Goal: Navigation & Orientation: Find specific page/section

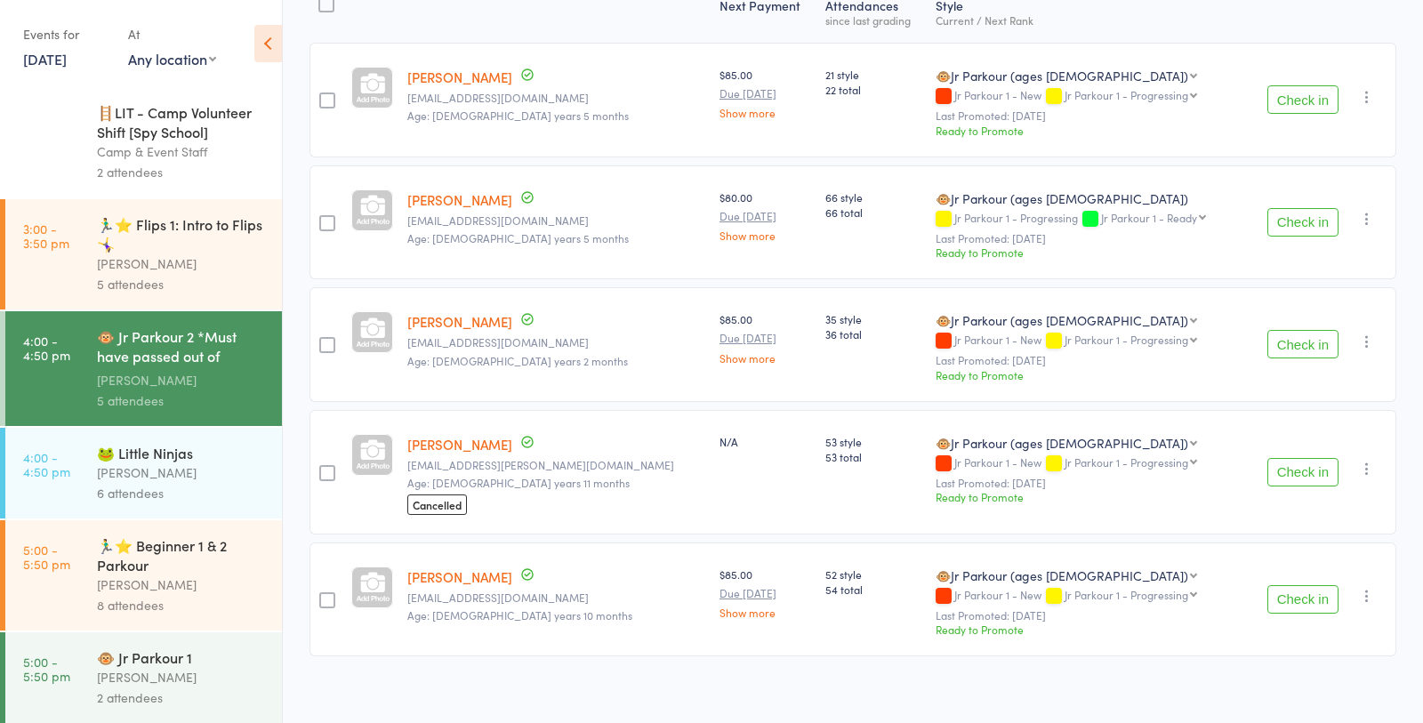
scroll to position [254, 0]
click at [111, 486] on div "6 attendees" at bounding box center [182, 493] width 170 height 20
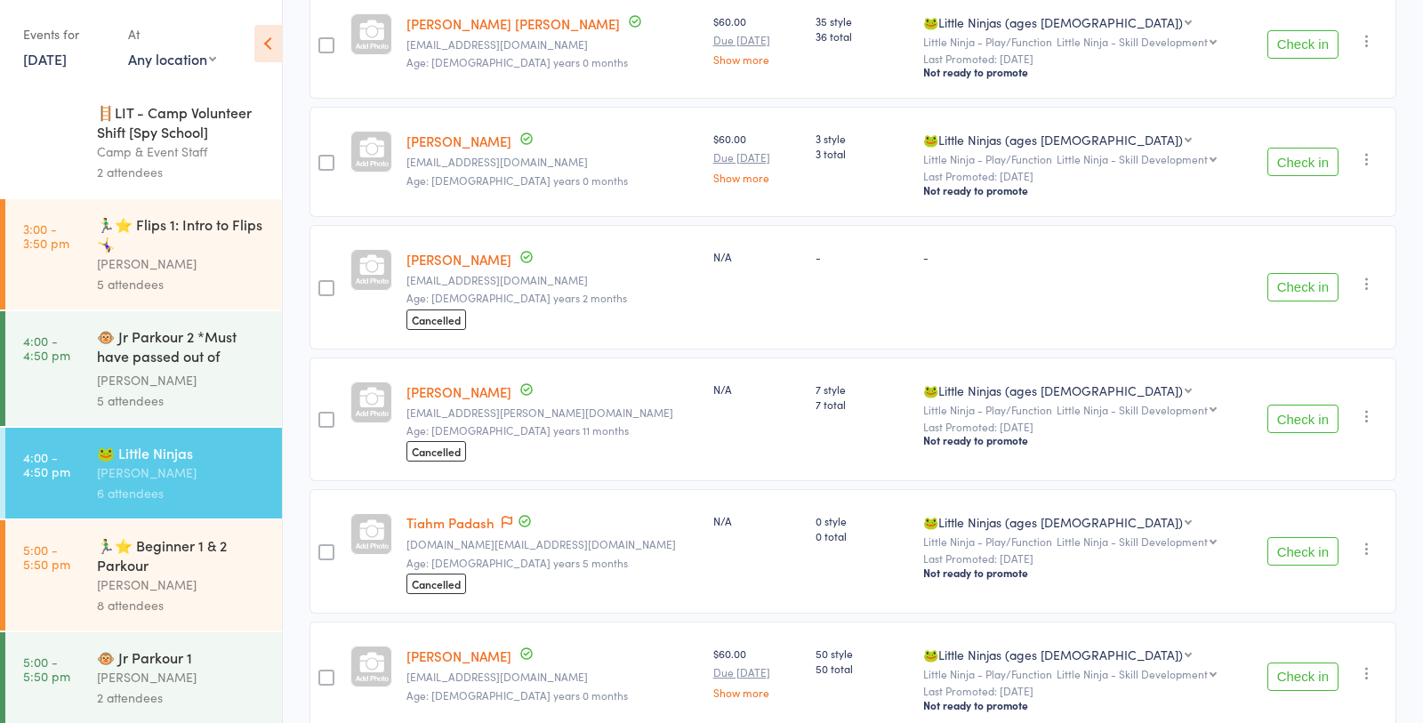
scroll to position [388, 0]
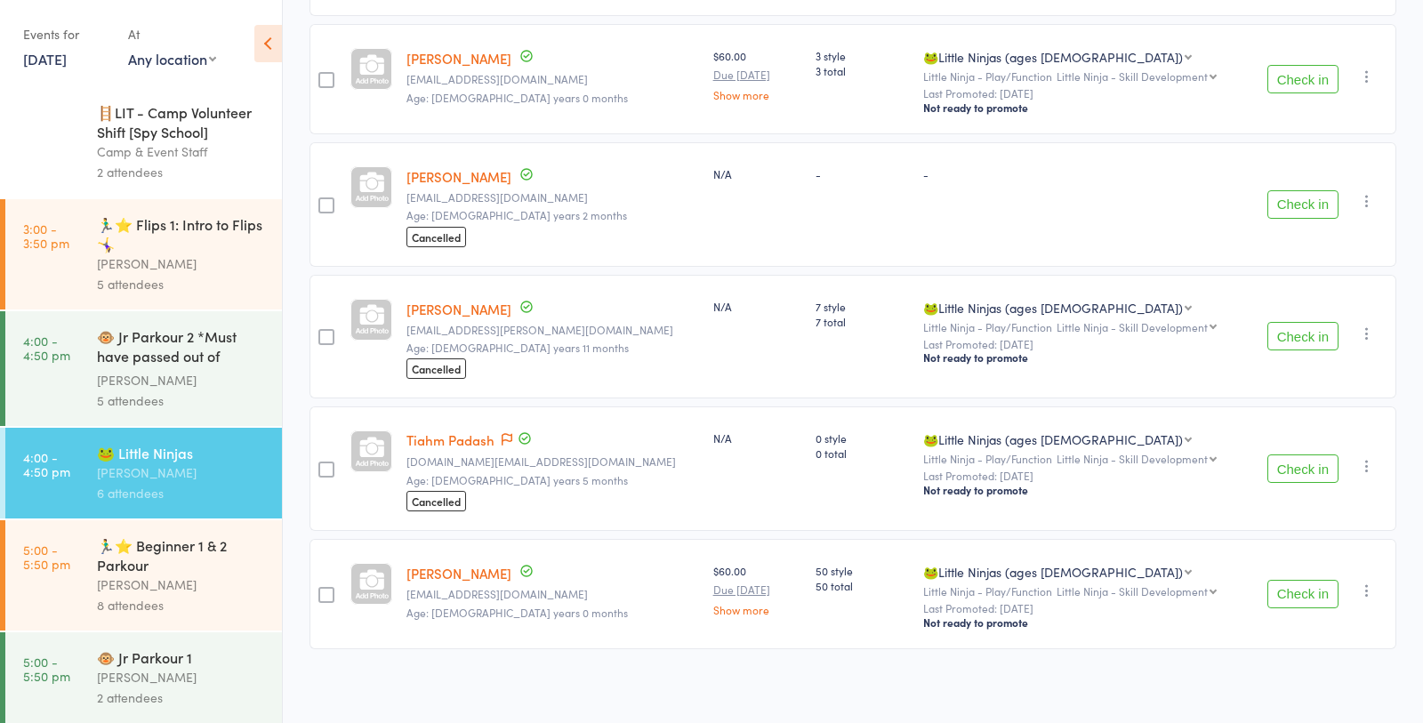
click at [126, 581] on div "[PERSON_NAME]" at bounding box center [182, 585] width 170 height 20
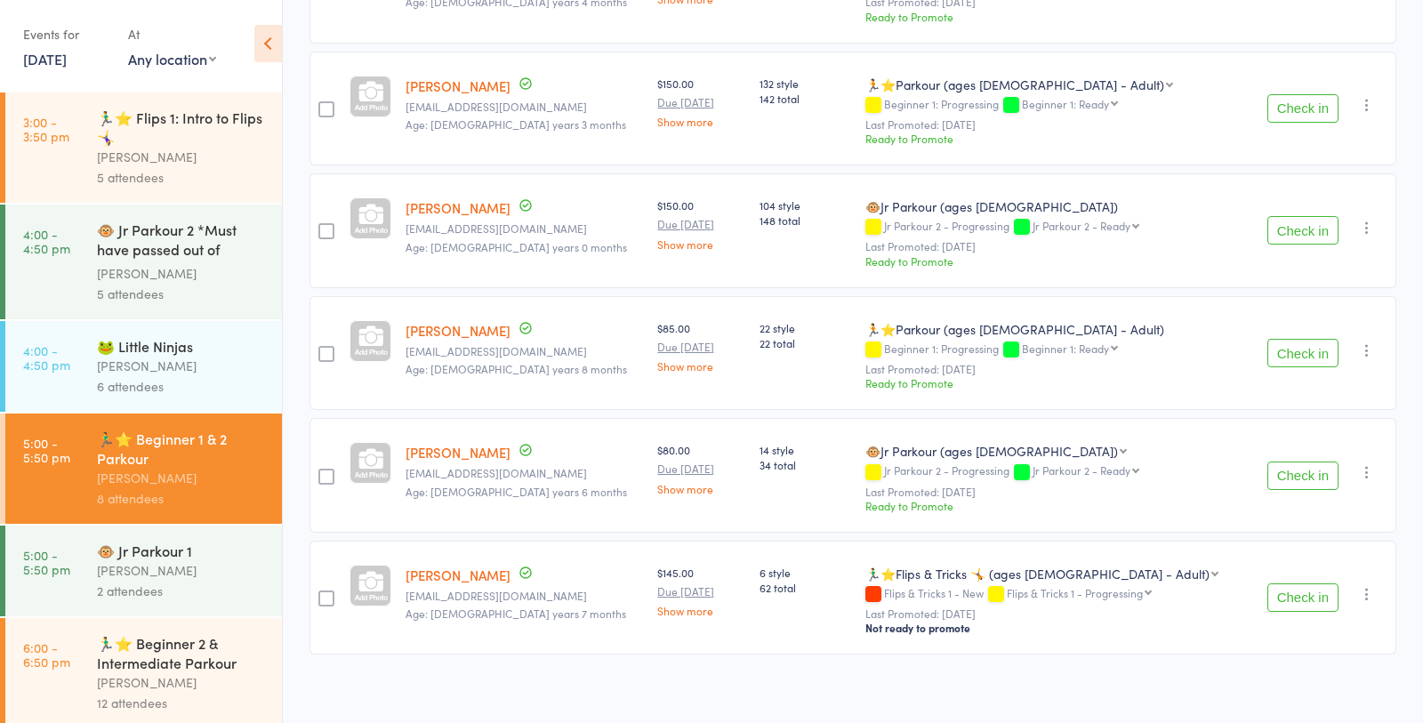
scroll to position [304, 0]
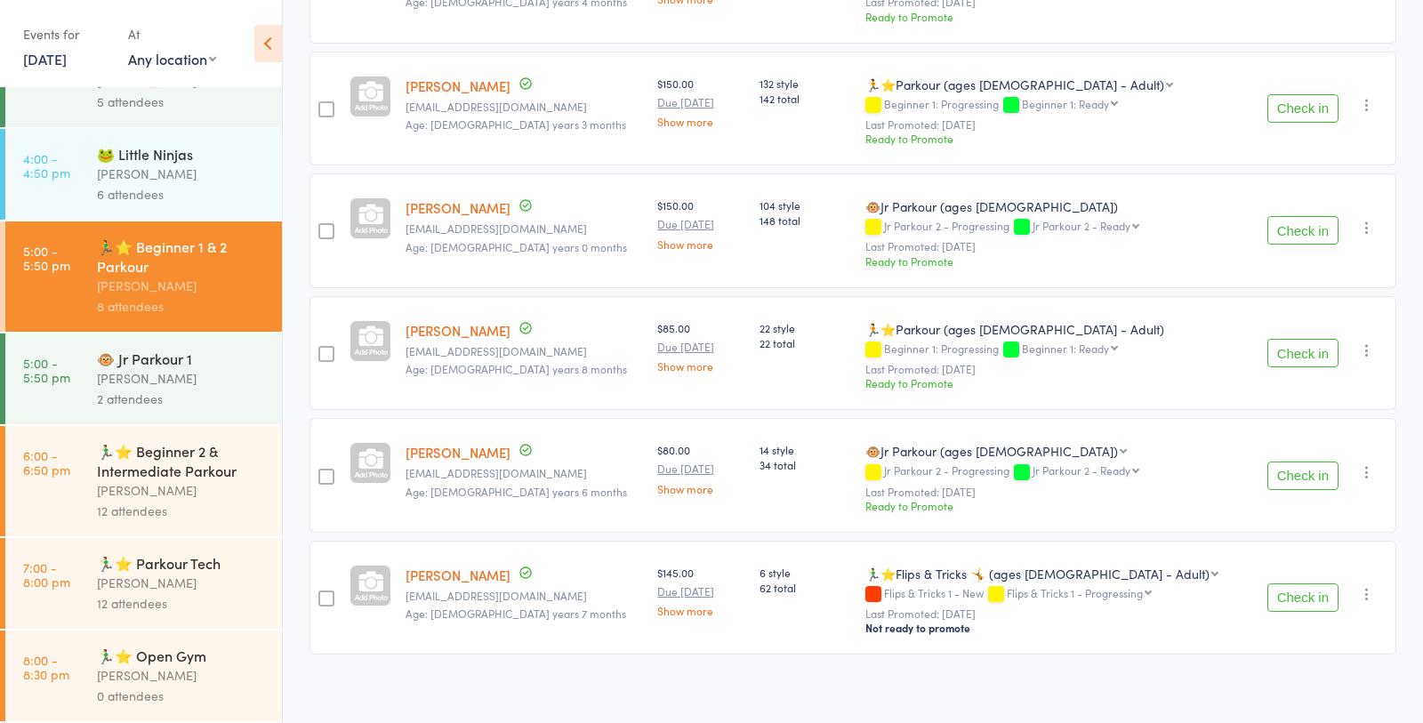
click at [90, 502] on link "6:00 - 6:50 pm 🏃‍♂️⭐ Beginner 2 & Intermediate Parkour [PERSON_NAME] 12 attende…" at bounding box center [143, 481] width 277 height 110
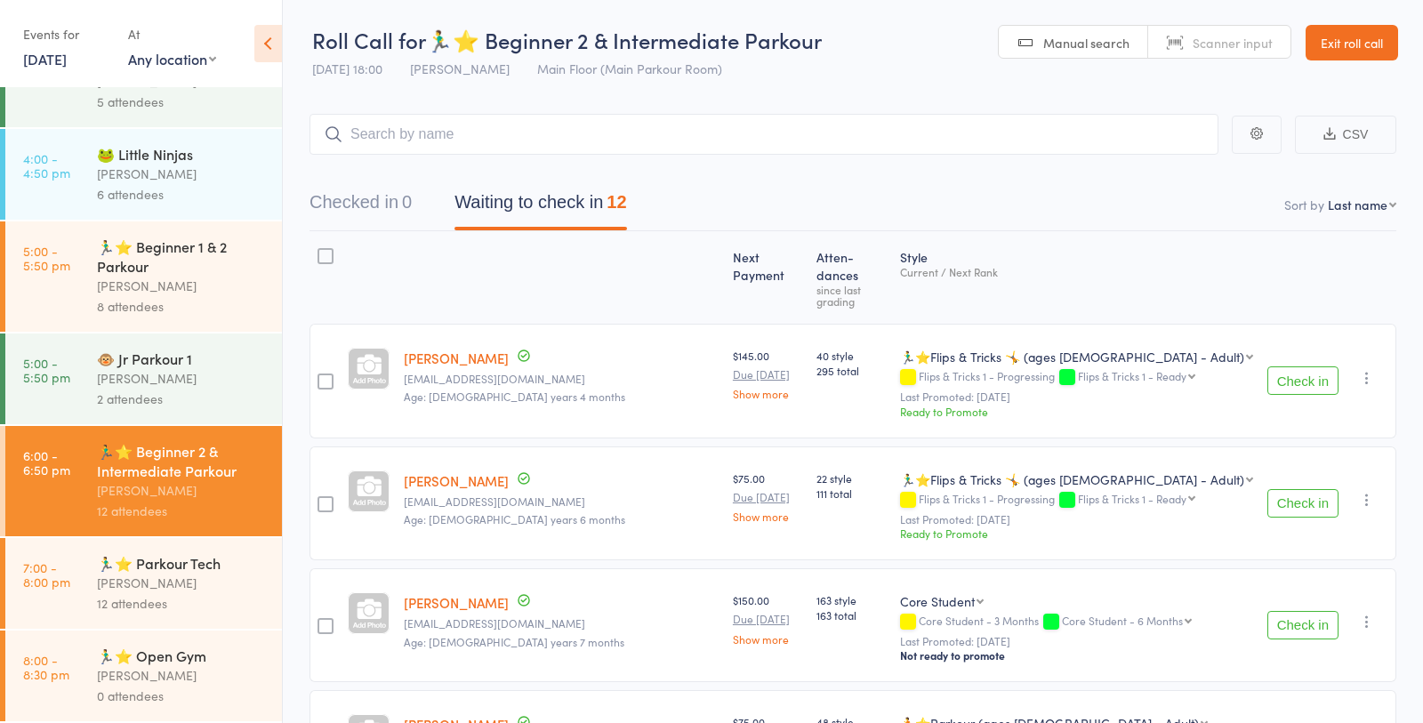
click at [1355, 52] on link "Exit roll call" at bounding box center [1352, 43] width 93 height 36
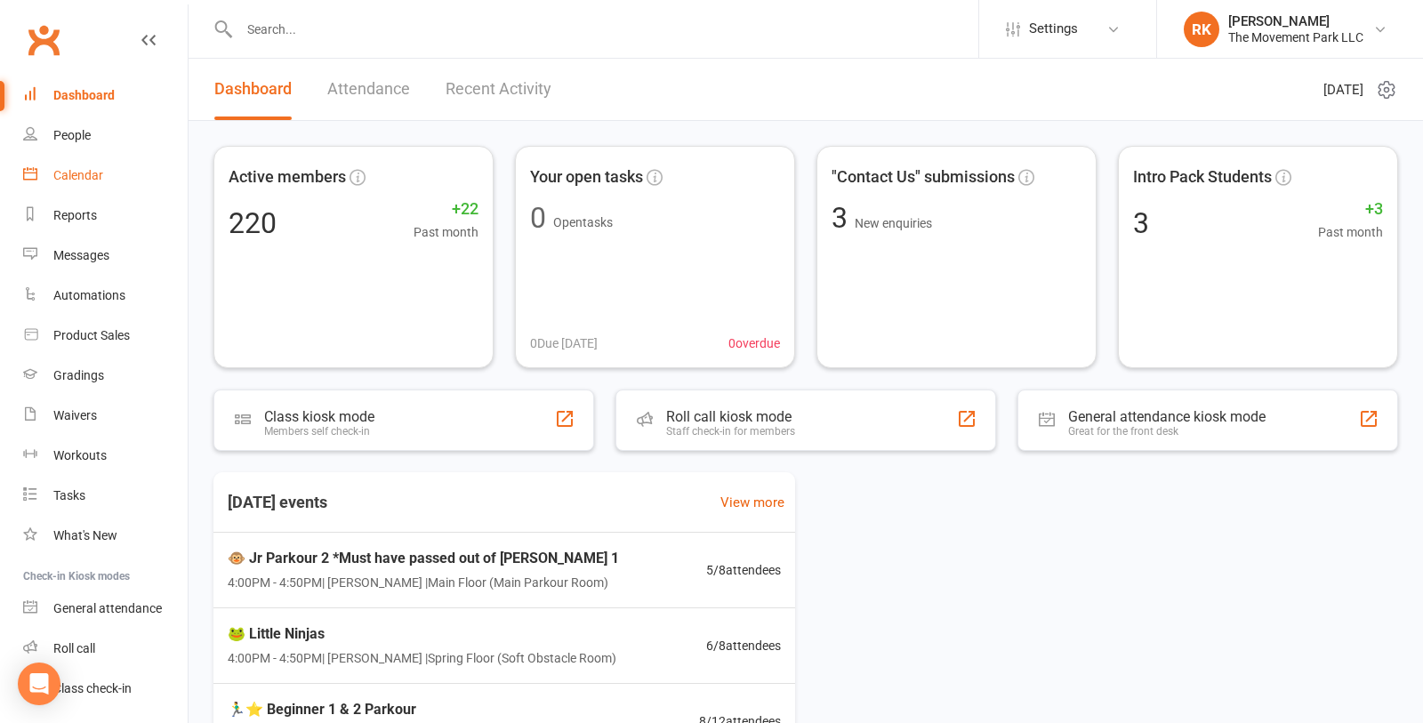
click at [101, 172] on div "Calendar" at bounding box center [78, 175] width 50 height 14
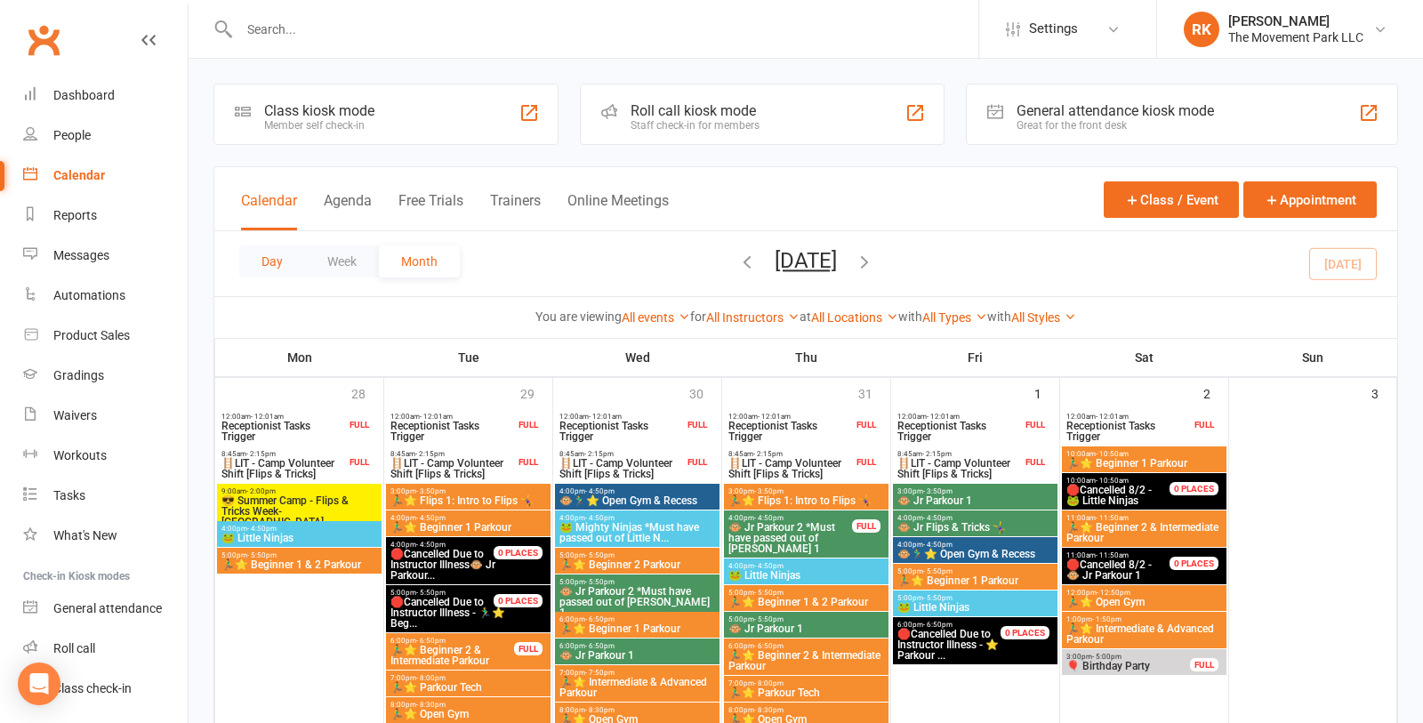
click at [263, 263] on button "Day" at bounding box center [272, 261] width 66 height 32
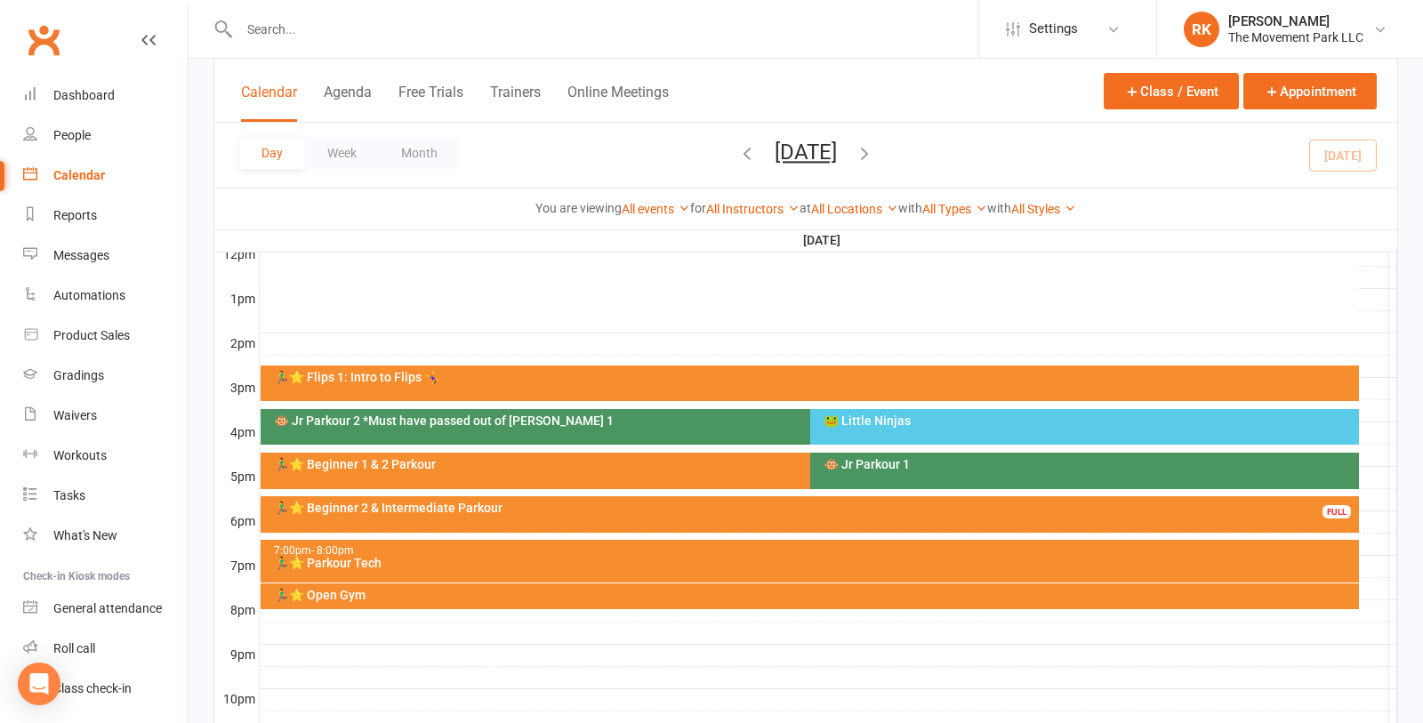
scroll to position [652, 0]
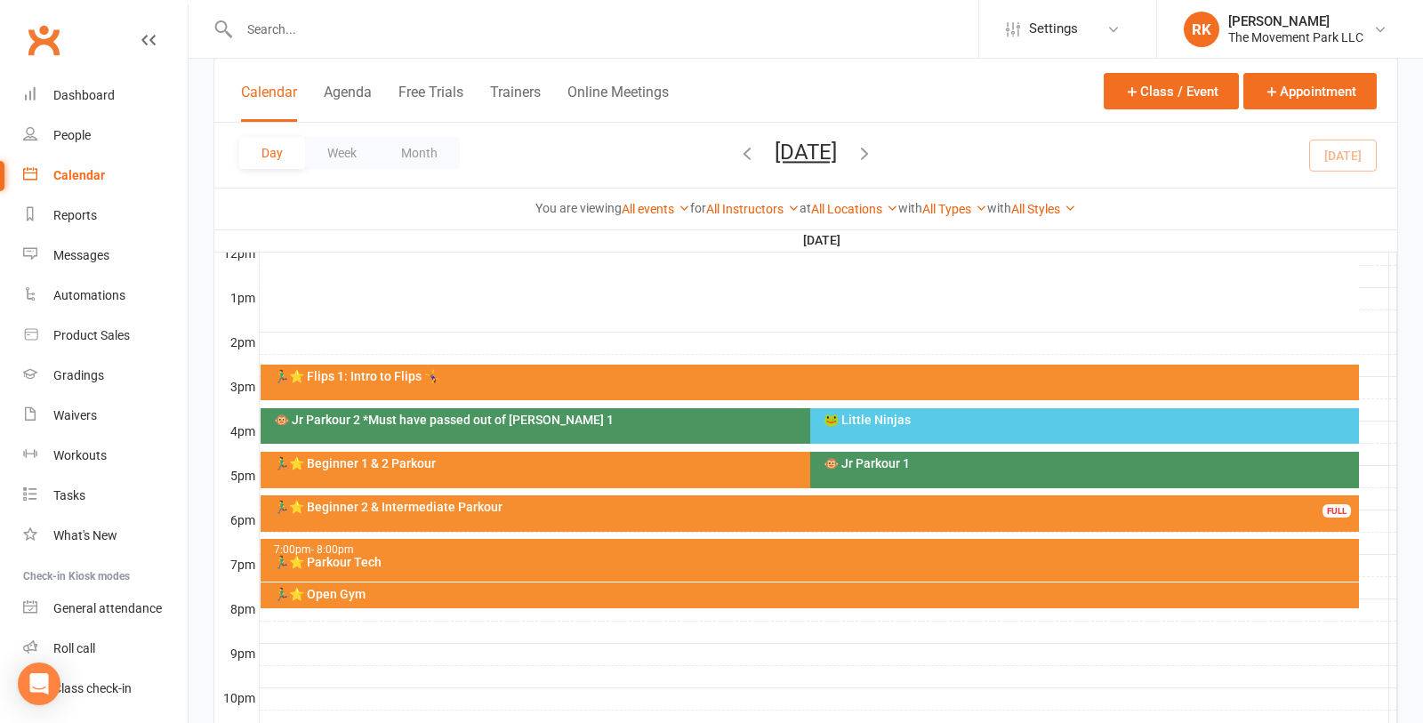
click at [769, 514] on div "🏃‍♂️⭐ Beginner 2 & Intermediate Parkour FULL" at bounding box center [810, 513] width 1099 height 36
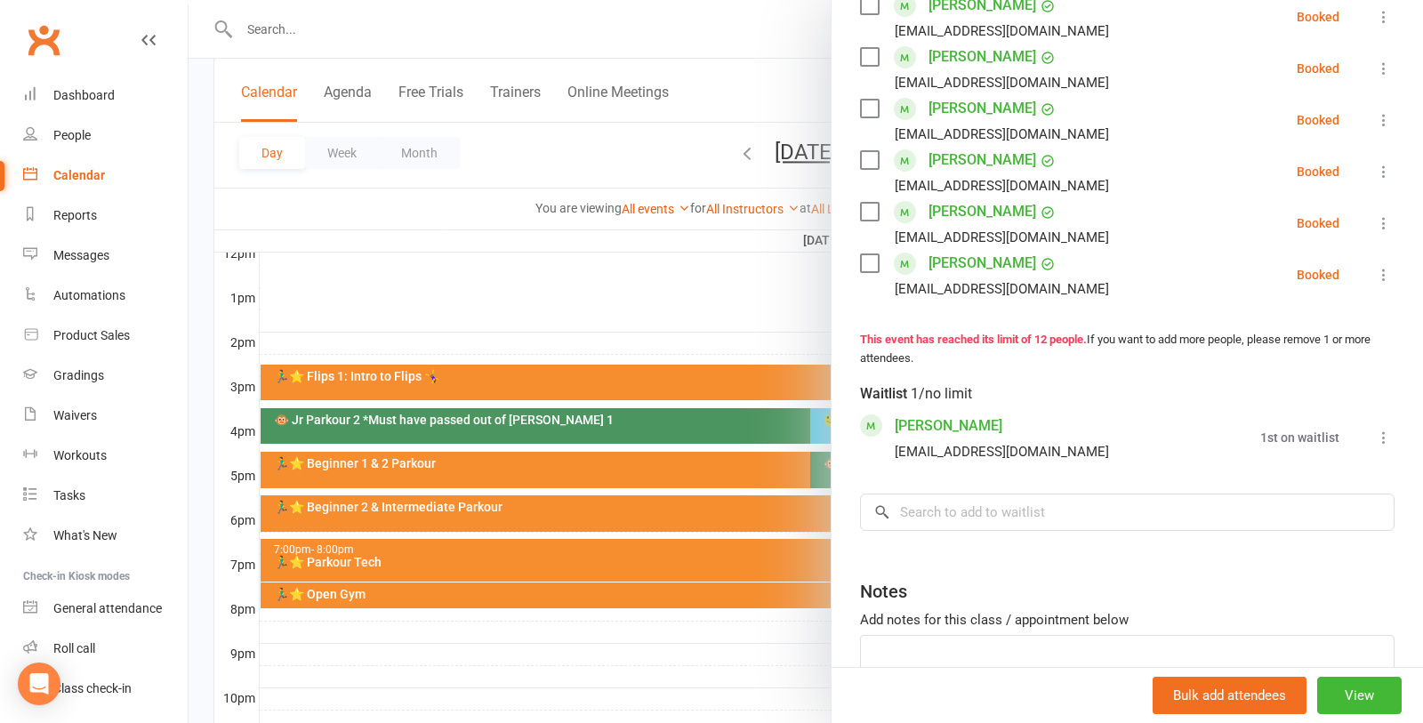
scroll to position [676, 0]
click at [528, 559] on div at bounding box center [806, 361] width 1235 height 723
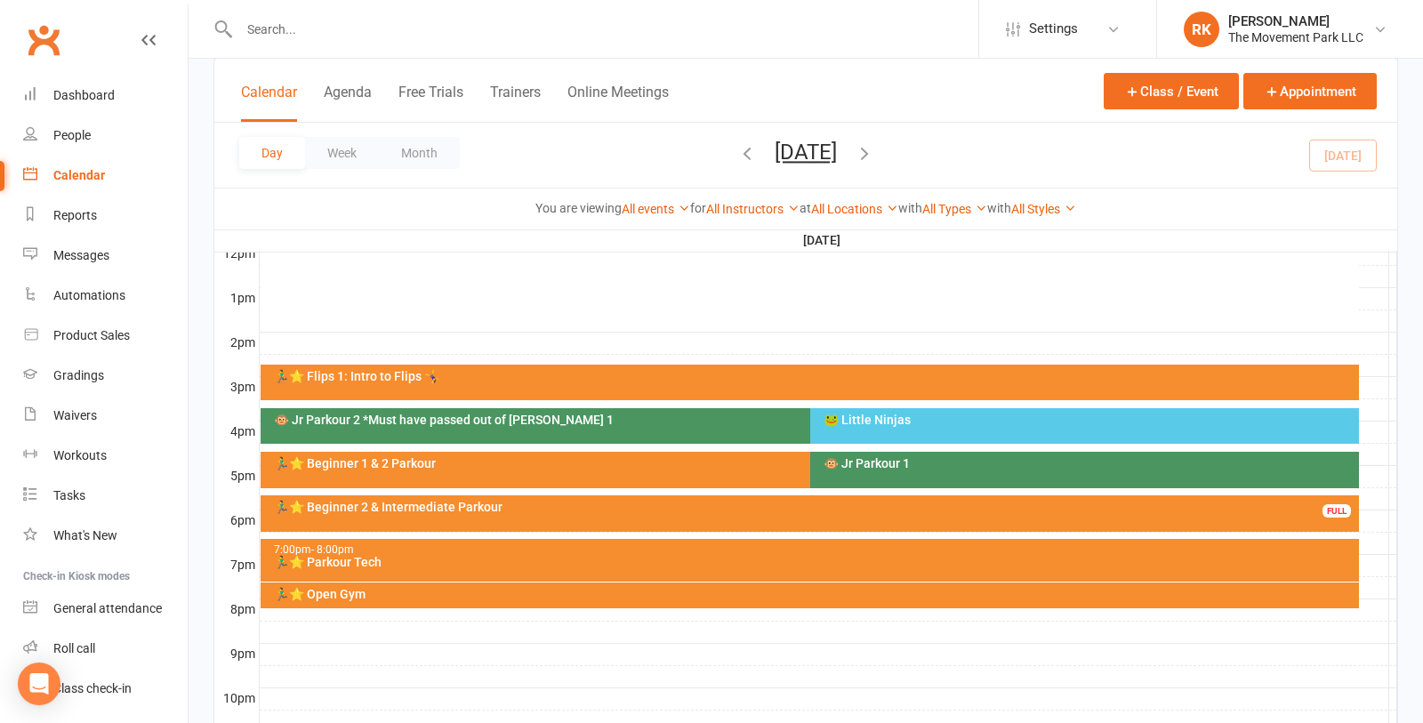
click at [590, 556] on div "🏃‍♂️⭐ Parkour Tech" at bounding box center [814, 562] width 1082 height 12
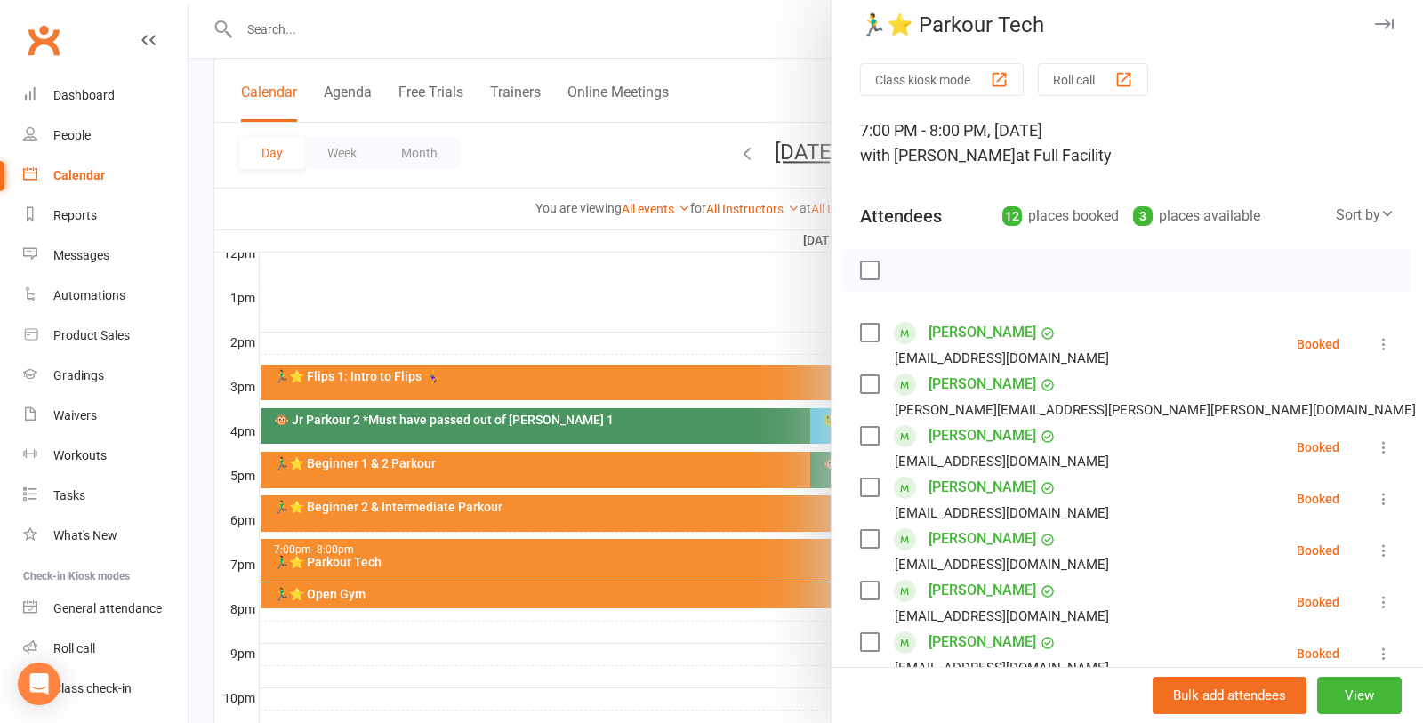
scroll to position [0, 0]
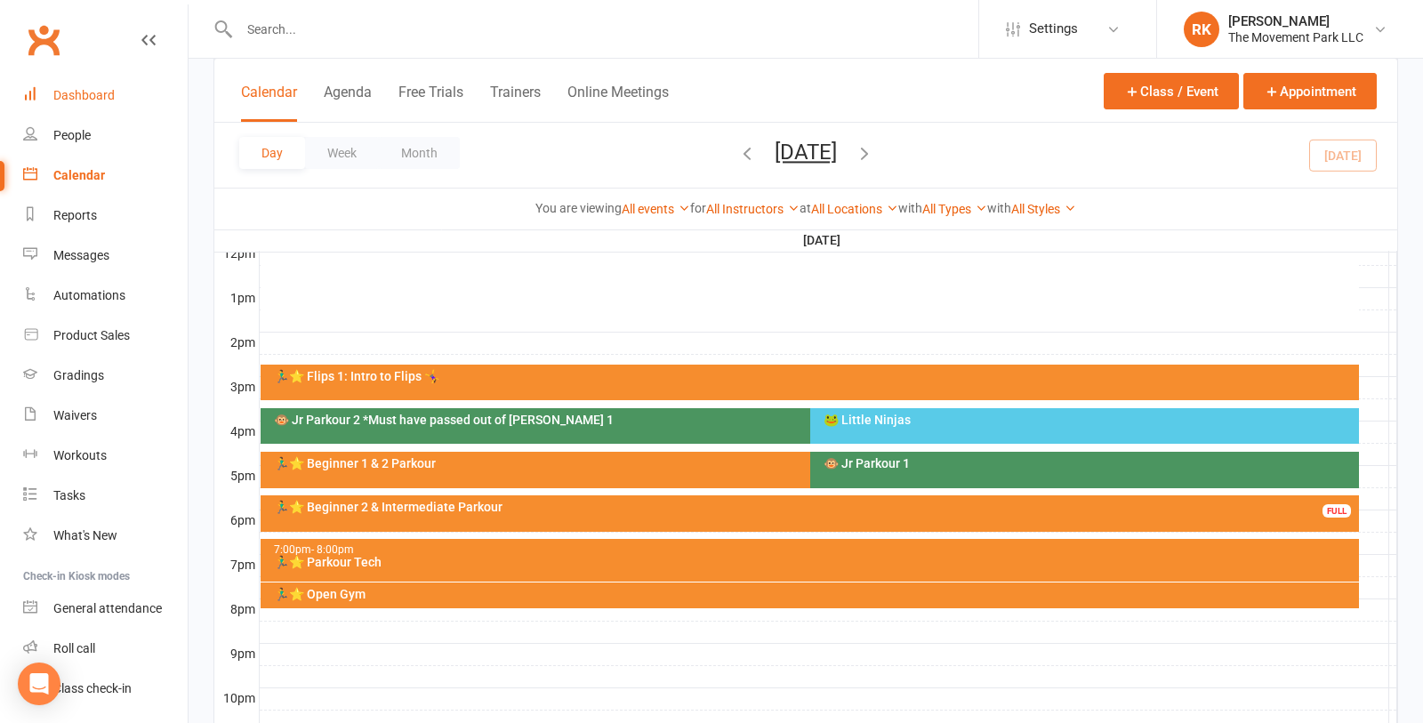
click at [69, 105] on link "Dashboard" at bounding box center [105, 96] width 165 height 40
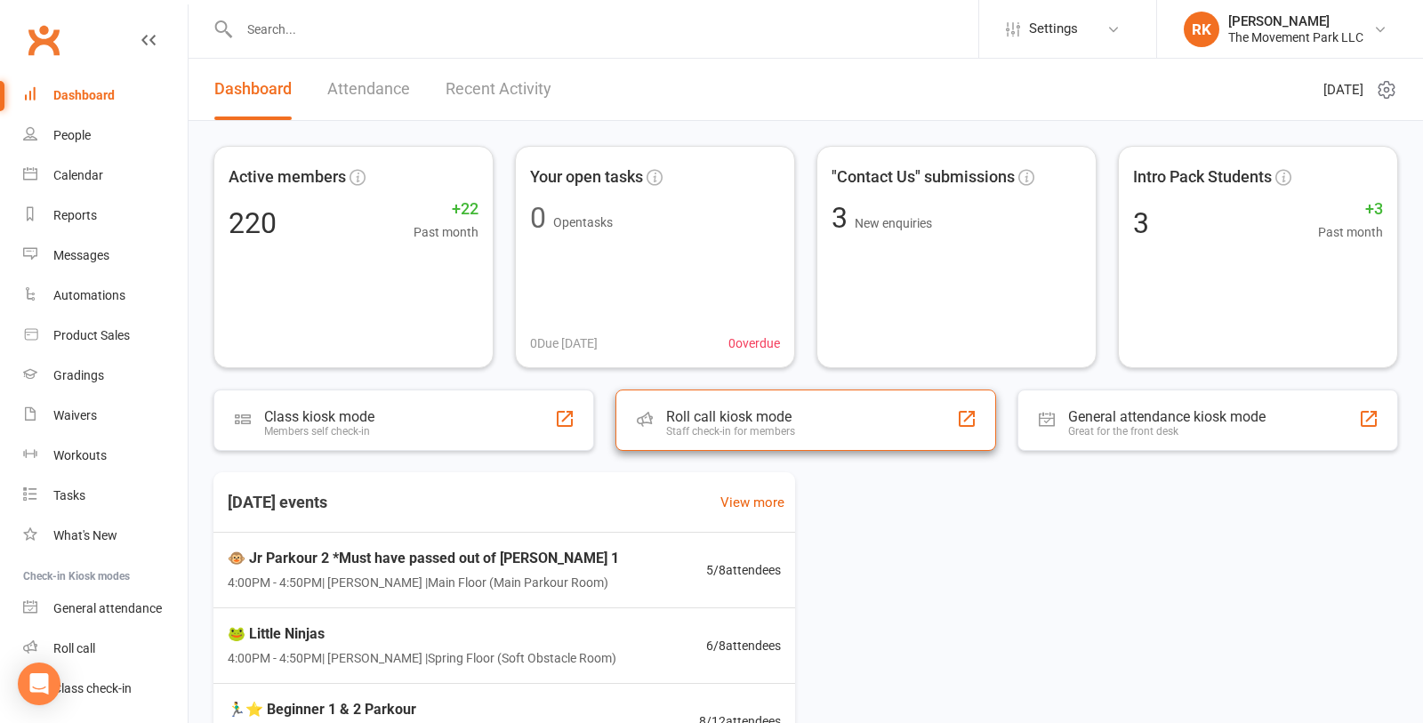
click at [852, 420] on div "Roll call kiosk mode Staff check-in for members" at bounding box center [806, 420] width 381 height 61
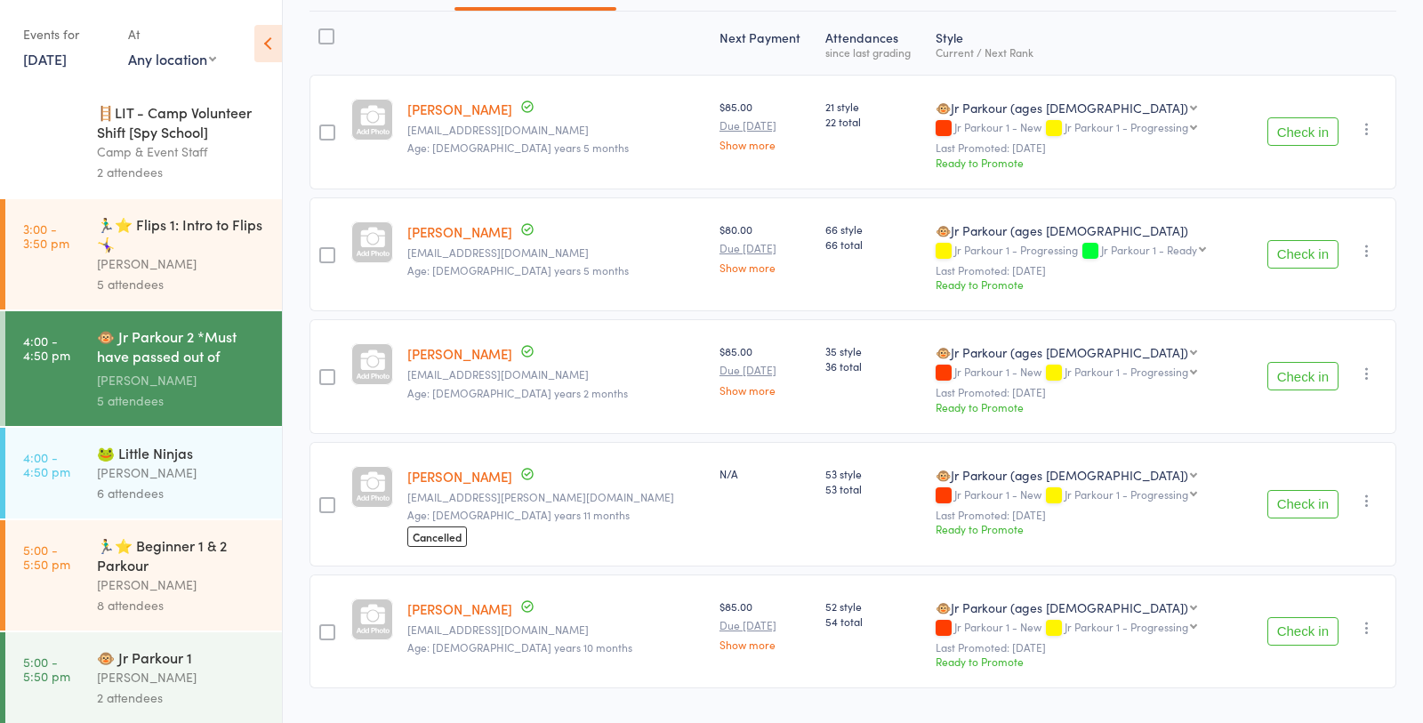
scroll to position [256, 0]
